Goal: Transaction & Acquisition: Purchase product/service

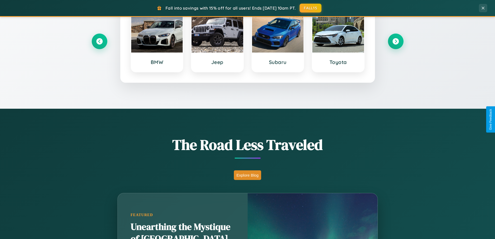
scroll to position [999, 0]
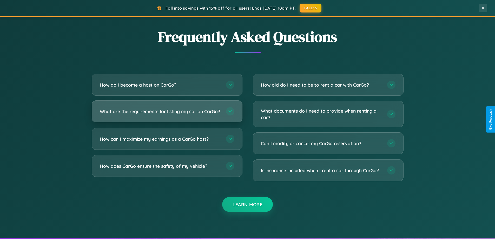
click at [167, 114] on h3 "What are the requirements for listing my car on CarGo?" at bounding box center [160, 111] width 121 height 6
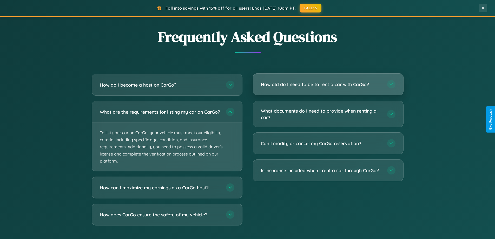
click at [328, 84] on h3 "How old do I need to be to rent a car with CarGo?" at bounding box center [321, 84] width 121 height 6
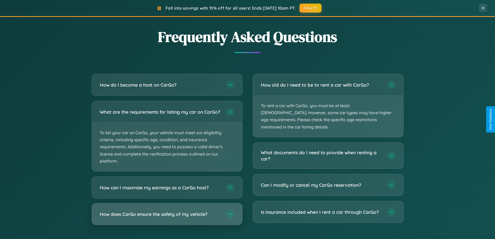
click at [167, 217] on h3 "How does CarGo ensure the safety of my vehicle?" at bounding box center [160, 214] width 121 height 6
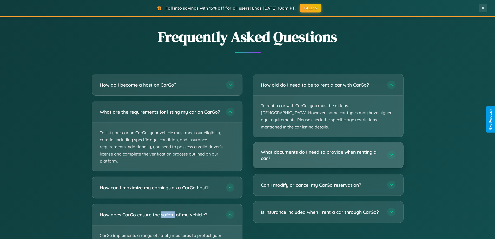
click at [328, 149] on h3 "What documents do I need to provide when renting a car?" at bounding box center [321, 155] width 121 height 13
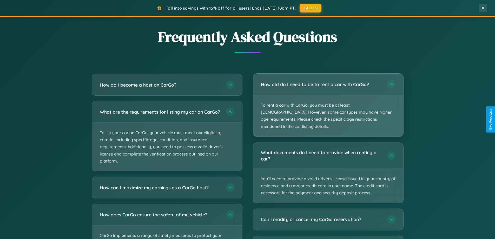
click at [328, 102] on p "To rent a car with CarGo, you must be at least 21 years old. However, some car …" at bounding box center [328, 115] width 150 height 41
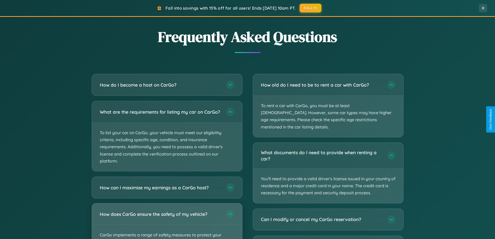
click at [167, 223] on div "How does CarGo ensure the safety of my vehicle?" at bounding box center [167, 213] width 150 height 21
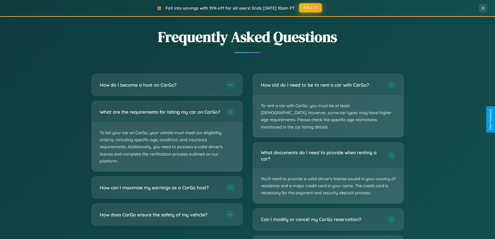
click at [311, 8] on button "FALL15" at bounding box center [310, 7] width 23 height 9
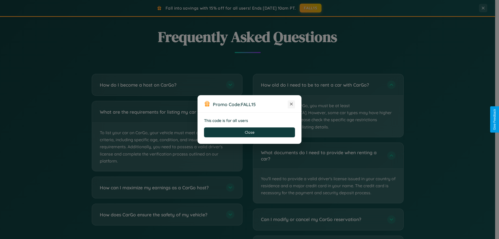
click at [291, 104] on icon at bounding box center [291, 103] width 5 height 5
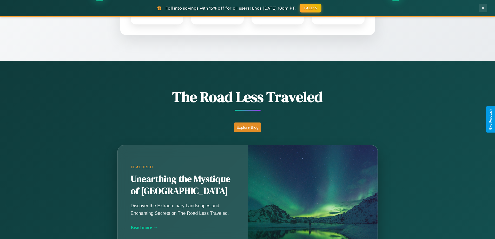
scroll to position [15, 0]
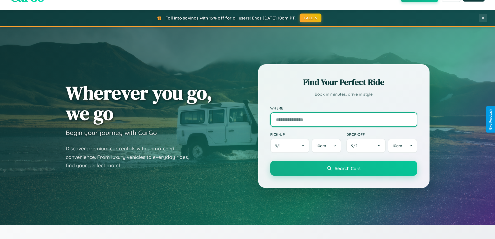
click at [343, 119] on input "text" at bounding box center [343, 119] width 147 height 15
type input "******"
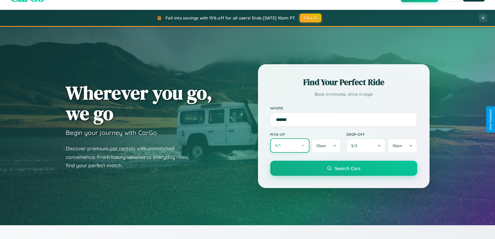
click at [290, 145] on button "9 / 1" at bounding box center [289, 145] width 39 height 14
select select "*"
select select "****"
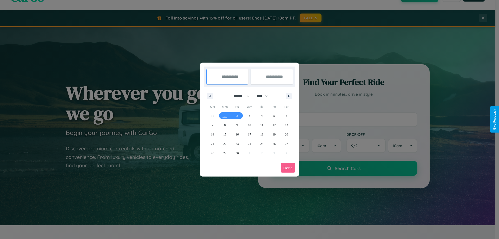
drag, startPoint x: 239, startPoint y: 96, endPoint x: 249, endPoint y: 104, distance: 13.3
click at [239, 96] on select "******* ******** ***** ***** *** **** **** ****** ********* ******* ******** **…" at bounding box center [240, 96] width 22 height 9
select select "*"
drag, startPoint x: 264, startPoint y: 96, endPoint x: 249, endPoint y: 104, distance: 17.2
click at [264, 96] on select "**** **** **** **** **** **** **** **** **** **** **** **** **** **** **** ****…" at bounding box center [262, 96] width 16 height 9
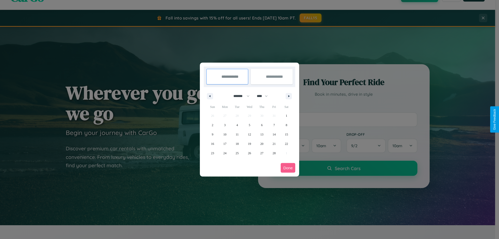
select select "****"
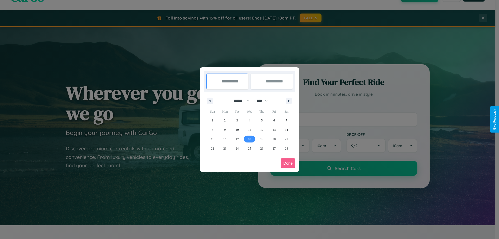
click at [249, 139] on span "18" at bounding box center [249, 138] width 3 height 9
type input "**********"
click at [262, 139] on span "19" at bounding box center [261, 138] width 3 height 9
type input "**********"
click at [288, 163] on button "Done" at bounding box center [288, 163] width 15 height 10
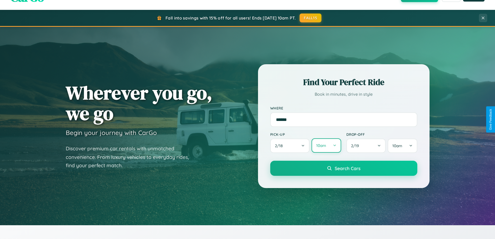
click at [326, 145] on button "10am" at bounding box center [325, 145] width 29 height 14
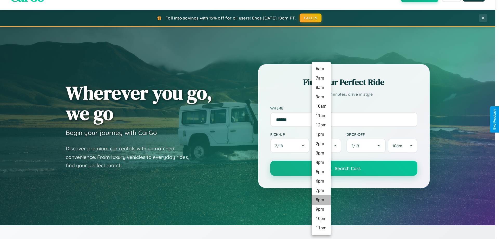
click at [321, 200] on li "8pm" at bounding box center [320, 199] width 19 height 9
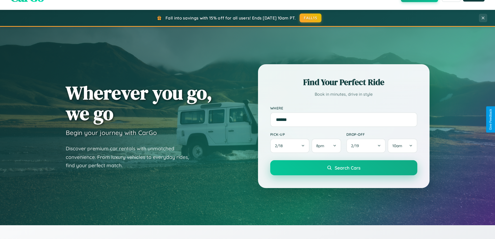
click at [343, 168] on span "Search Cars" at bounding box center [348, 168] width 26 height 6
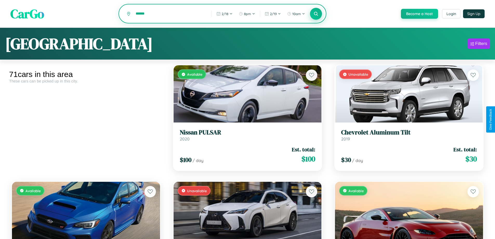
type input "******"
click at [316, 14] on icon at bounding box center [316, 13] width 5 height 5
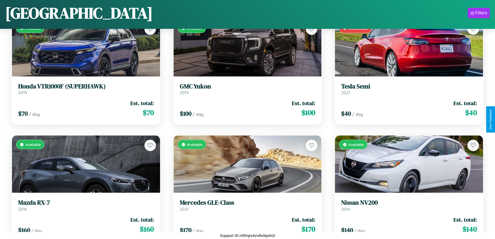
scroll to position [2748, 0]
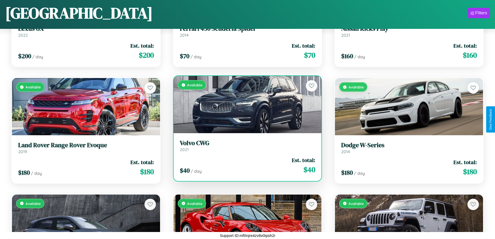
click at [245, 148] on link "Volvo CWG 2021" at bounding box center [248, 145] width 136 height 13
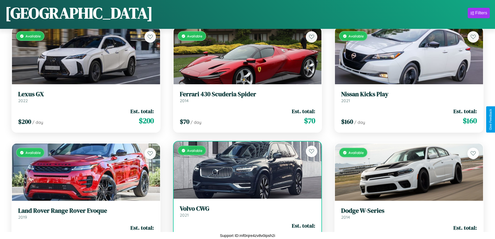
scroll to position [2399, 0]
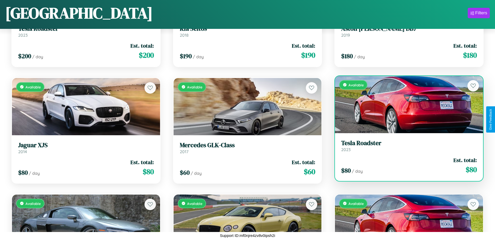
click at [405, 146] on link "Tesla Roadster 2023" at bounding box center [409, 145] width 136 height 13
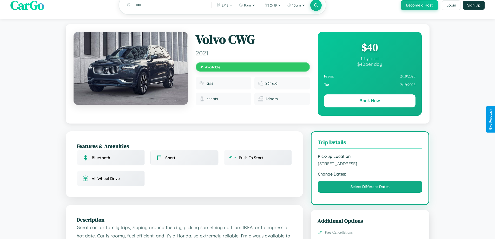
scroll to position [56, 0]
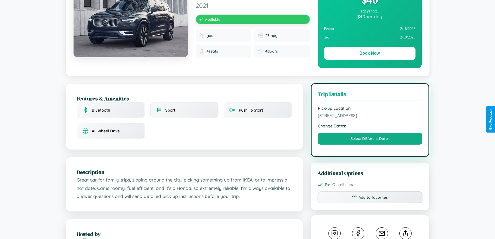
click at [370, 118] on span "[STREET_ADDRESS]" at bounding box center [370, 115] width 105 height 5
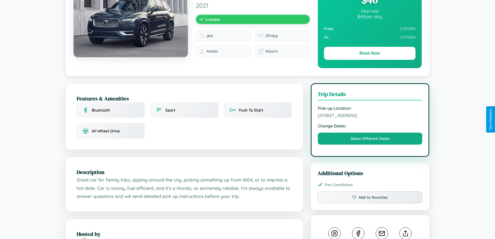
click at [370, 118] on span "[STREET_ADDRESS]" at bounding box center [370, 115] width 105 height 5
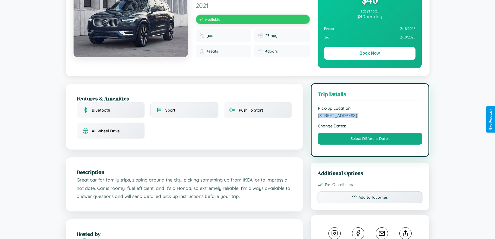
click at [370, 118] on span "[STREET_ADDRESS]" at bounding box center [370, 115] width 105 height 5
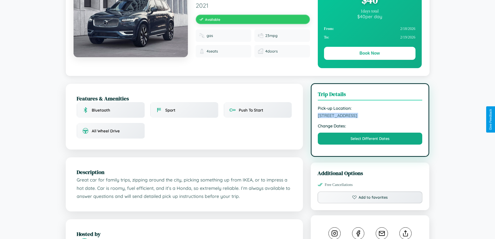
click at [370, 118] on span "[STREET_ADDRESS]" at bounding box center [370, 115] width 105 height 5
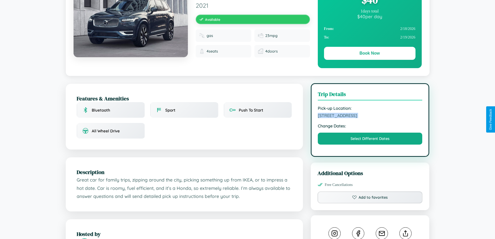
click at [370, 118] on span "[STREET_ADDRESS]" at bounding box center [370, 115] width 105 height 5
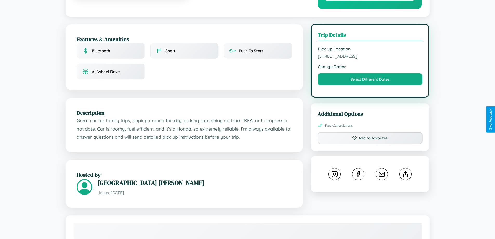
scroll to position [125, 0]
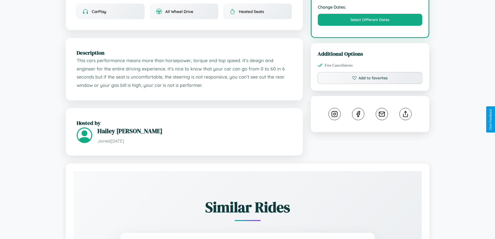
scroll to position [176, 0]
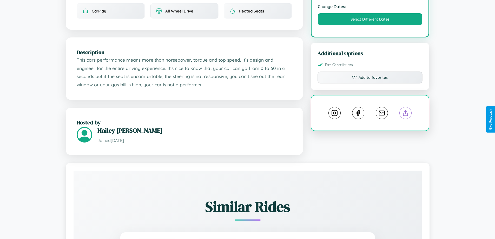
click at [405, 114] on line at bounding box center [405, 112] width 0 height 4
